Goal: Transaction & Acquisition: Purchase product/service

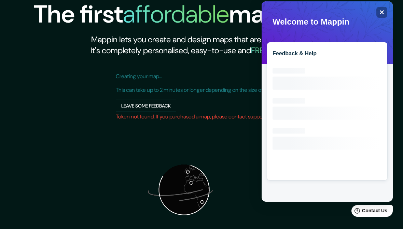
click at [380, 10] on icon "Close" at bounding box center [382, 12] width 5 height 5
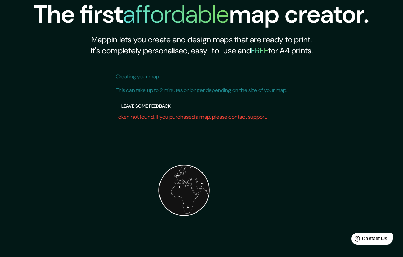
click at [122, 106] on button "Leave some feedback" at bounding box center [146, 106] width 61 height 13
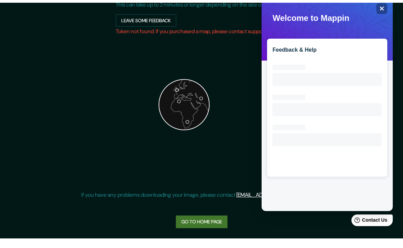
scroll to position [76, 0]
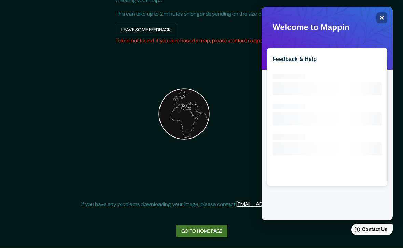
click at [383, 19] on icon "Close" at bounding box center [382, 17] width 5 height 5
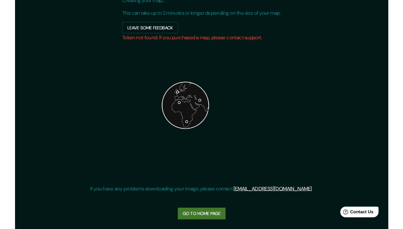
scroll to position [0, 0]
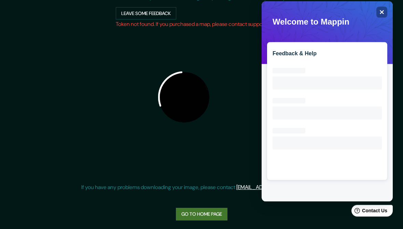
scroll to position [94, 0]
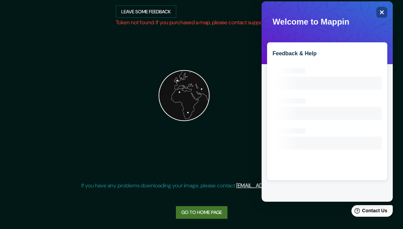
click at [384, 12] on icon "Close" at bounding box center [382, 12] width 5 height 5
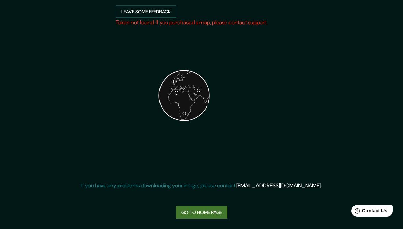
click at [222, 207] on link "Go to home page" at bounding box center [202, 213] width 52 height 13
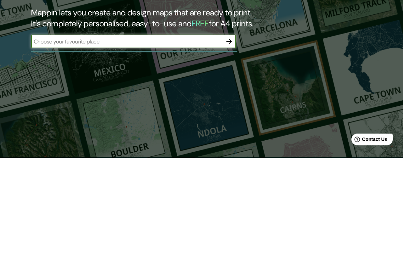
click at [230, 137] on icon "button" at bounding box center [229, 141] width 8 height 8
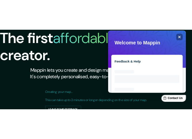
scroll to position [17, 0]
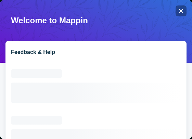
click at [178, 10] on icon "Close" at bounding box center [180, 11] width 5 height 5
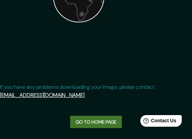
click at [102, 129] on link "Go to home page" at bounding box center [96, 122] width 52 height 13
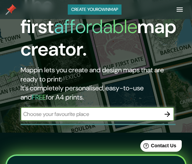
click at [163, 110] on icon "button" at bounding box center [167, 114] width 8 height 8
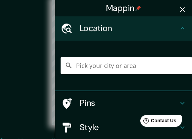
scroll to position [11, 1]
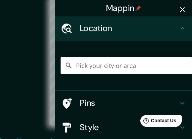
click at [181, 8] on icon "button" at bounding box center [182, 9] width 5 height 5
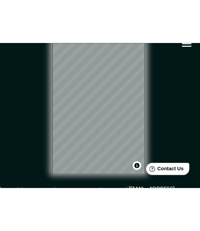
scroll to position [0, 0]
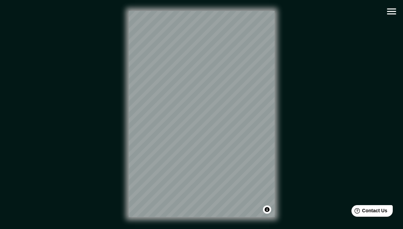
click at [382, 12] on div "© Mapbox © OpenStreetMap Improve this map" at bounding box center [201, 114] width 363 height 207
click at [392, 16] on icon "button" at bounding box center [392, 11] width 12 height 12
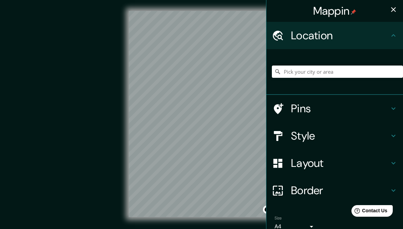
click at [394, 132] on icon at bounding box center [394, 136] width 8 height 8
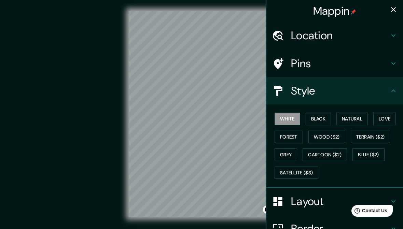
click at [310, 171] on button "Satellite ($3)" at bounding box center [297, 173] width 44 height 13
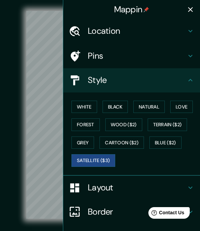
click at [189, 13] on icon "button" at bounding box center [190, 9] width 8 height 8
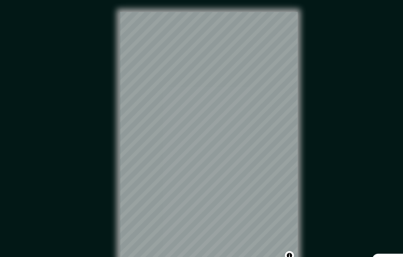
click at [329, 78] on div "© Mapbox © OpenStreetMap Improve this map © Maxar" at bounding box center [201, 126] width 363 height 231
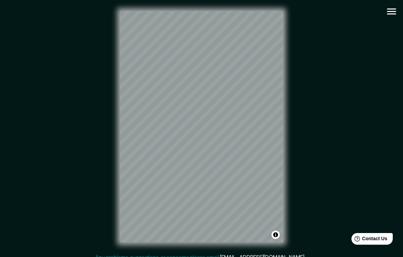
click at [387, 15] on icon "button" at bounding box center [392, 11] width 12 height 12
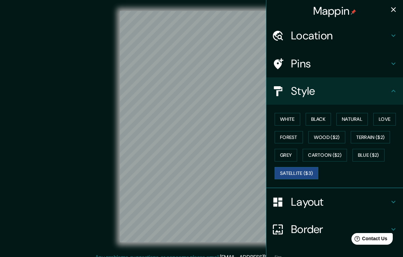
click at [291, 118] on button "White" at bounding box center [288, 119] width 26 height 13
click at [294, 136] on button "Forest" at bounding box center [289, 137] width 28 height 13
click at [330, 137] on button "Wood ($2)" at bounding box center [327, 137] width 37 height 13
click at [355, 116] on button "Natural" at bounding box center [352, 119] width 31 height 13
click at [391, 118] on button "Love" at bounding box center [385, 119] width 23 height 13
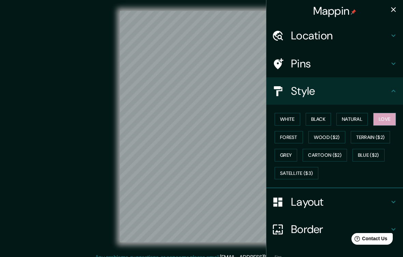
click at [322, 116] on button "Black" at bounding box center [319, 119] width 26 height 13
click at [375, 134] on button "Terrain ($2)" at bounding box center [371, 137] width 40 height 13
click at [289, 150] on button "Grey" at bounding box center [286, 155] width 23 height 13
click at [331, 151] on button "Cartoon ($2)" at bounding box center [325, 155] width 44 height 13
click at [321, 227] on h4 "Border" at bounding box center [340, 229] width 98 height 14
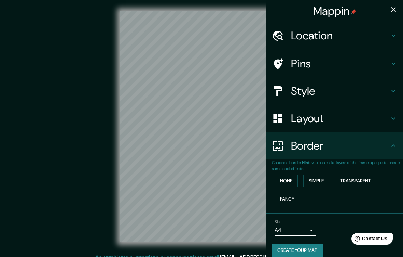
click at [363, 122] on h4 "Layout" at bounding box center [340, 118] width 98 height 14
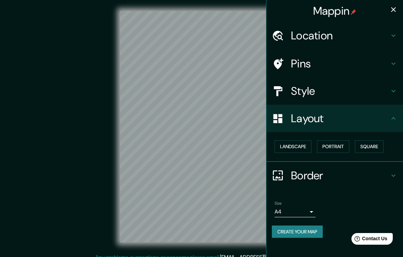
click at [304, 144] on button "Landscape" at bounding box center [293, 146] width 37 height 13
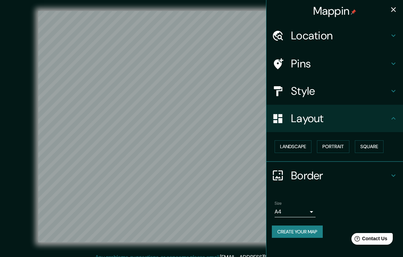
click at [372, 91] on h4 "Style" at bounding box center [340, 91] width 98 height 14
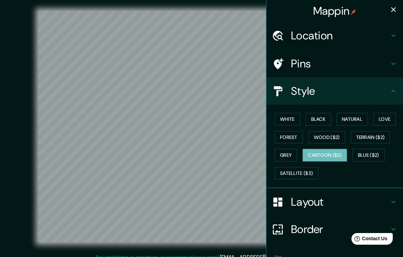
click at [294, 153] on button "Grey" at bounding box center [286, 155] width 23 height 13
click at [370, 153] on button "Blue ($2)" at bounding box center [369, 155] width 32 height 13
click at [315, 175] on button "Satellite ($3)" at bounding box center [297, 173] width 44 height 13
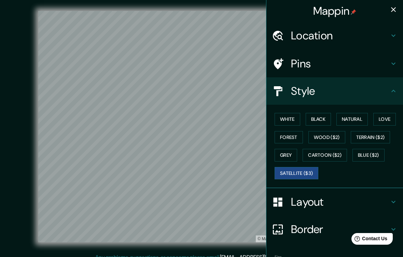
click at [339, 153] on button "Cartoon ($2)" at bounding box center [325, 155] width 44 height 13
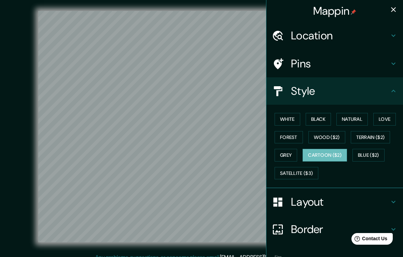
click at [292, 155] on button "Grey" at bounding box center [286, 155] width 23 height 13
click at [380, 135] on button "Terrain ($2)" at bounding box center [371, 137] width 40 height 13
click at [299, 136] on button "Forest" at bounding box center [289, 137] width 28 height 13
click at [335, 155] on button "Cartoon ($2)" at bounding box center [325, 155] width 44 height 13
click at [341, 135] on button "Wood ($2)" at bounding box center [327, 137] width 37 height 13
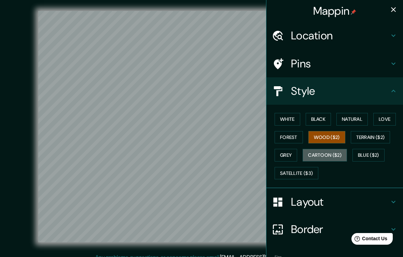
click at [333, 155] on button "Cartoon ($2)" at bounding box center [325, 155] width 44 height 13
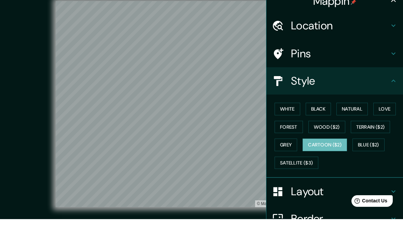
click at [294, 131] on button "Forest" at bounding box center [289, 137] width 28 height 13
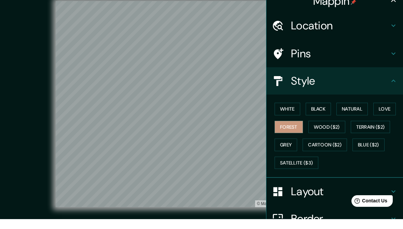
click at [354, 113] on button "Natural" at bounding box center [352, 119] width 31 height 13
click at [293, 131] on button "Forest" at bounding box center [289, 137] width 28 height 13
click at [311, 167] on button "Satellite ($3)" at bounding box center [297, 173] width 44 height 13
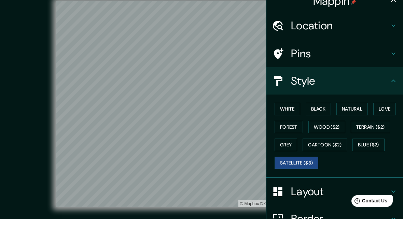
click at [340, 131] on button "Wood ($2)" at bounding box center [327, 137] width 37 height 13
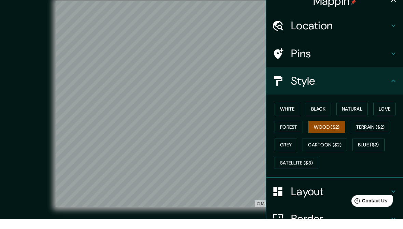
click at [299, 131] on button "Forest" at bounding box center [289, 137] width 28 height 13
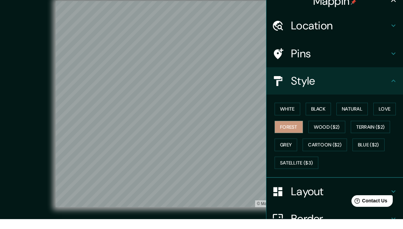
click at [292, 149] on button "Grey" at bounding box center [286, 155] width 23 height 13
click at [331, 149] on button "Cartoon ($2)" at bounding box center [325, 155] width 44 height 13
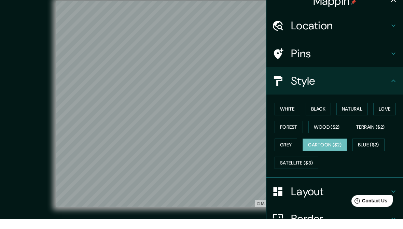
click at [294, 131] on button "Forest" at bounding box center [289, 137] width 28 height 13
